Goal: Check status: Check status

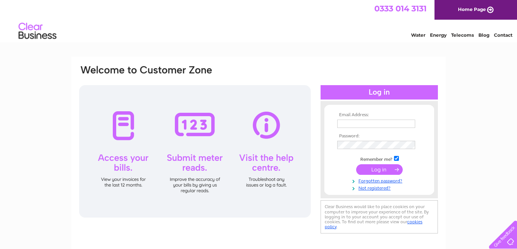
type input "[EMAIL_ADDRESS][DOMAIN_NAME]"
click at [379, 167] on input "submit" at bounding box center [379, 169] width 47 height 11
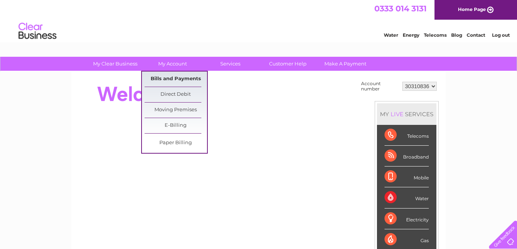
click at [182, 77] on link "Bills and Payments" at bounding box center [176, 79] width 62 height 15
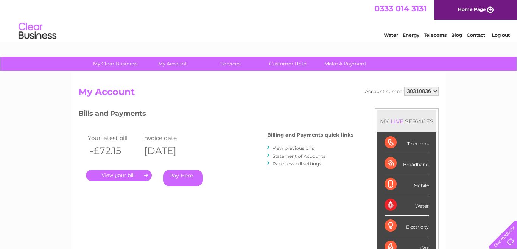
click at [121, 176] on link "." at bounding box center [119, 175] width 66 height 11
